Goal: Check status

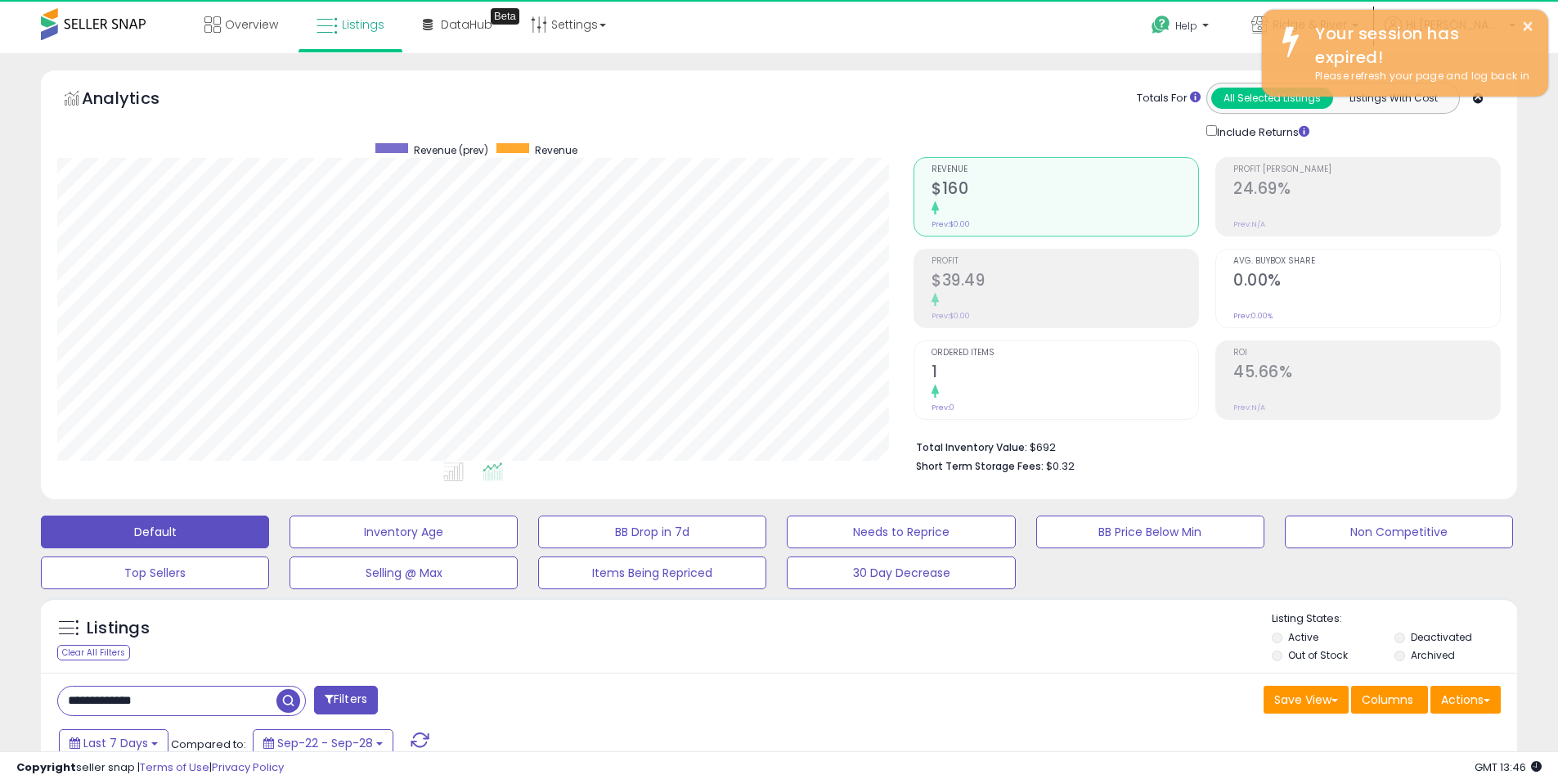
scroll to position [336, 857]
